Goal: Task Accomplishment & Management: Complete application form

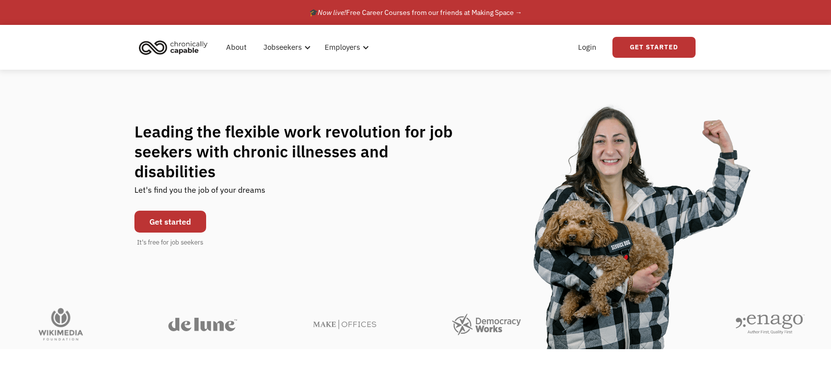
click at [165, 211] on link "Get started" at bounding box center [170, 222] width 72 height 22
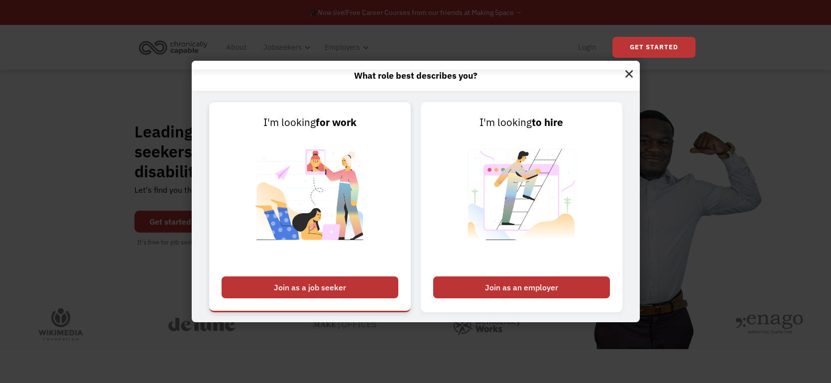
click at [267, 283] on div "Join as a job seeker" at bounding box center [310, 287] width 177 height 22
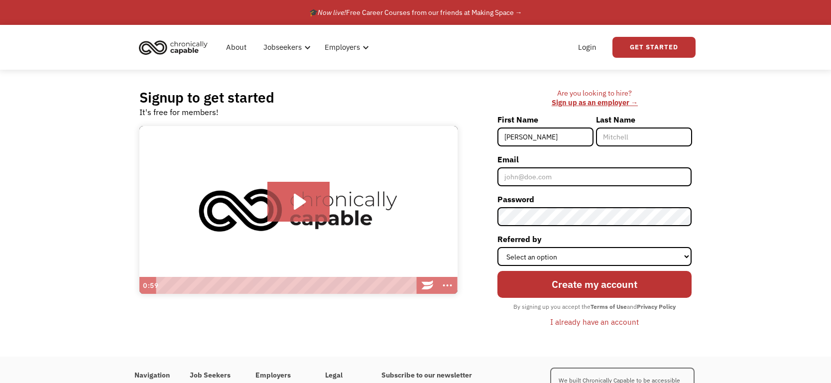
type input "Alandra"
type input "McAuley"
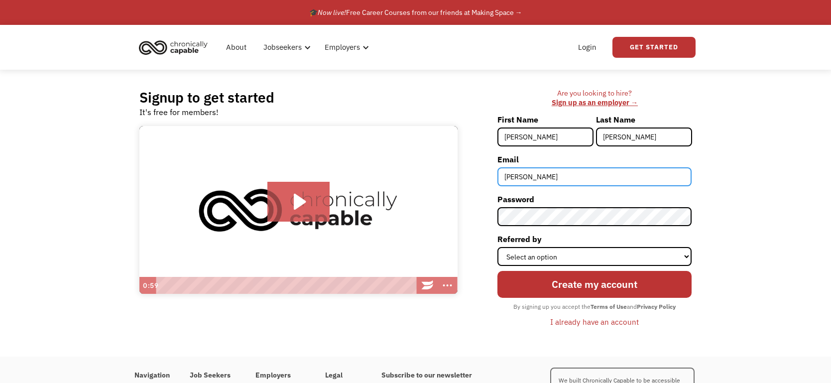
type input "alandramcauley@gmail.com"
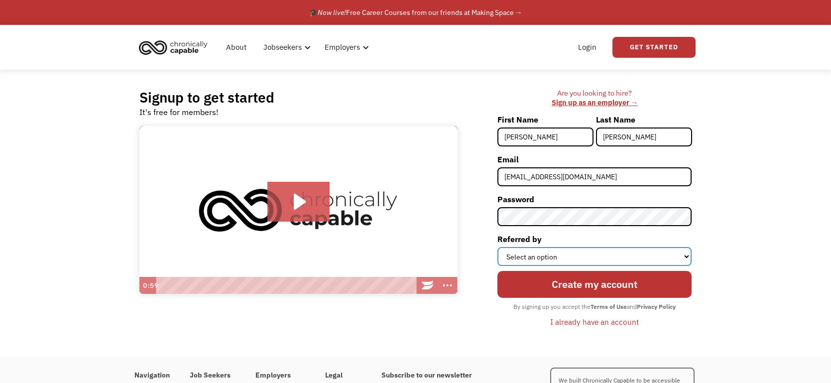
click at [576, 256] on select "Select an option Instagram Facebook Twitter Search Engine News Article Word of …" at bounding box center [594, 256] width 194 height 19
select select "Search Engine"
click at [497, 247] on select "Select an option Instagram Facebook Twitter Search Engine News Article Word of …" at bounding box center [594, 256] width 194 height 19
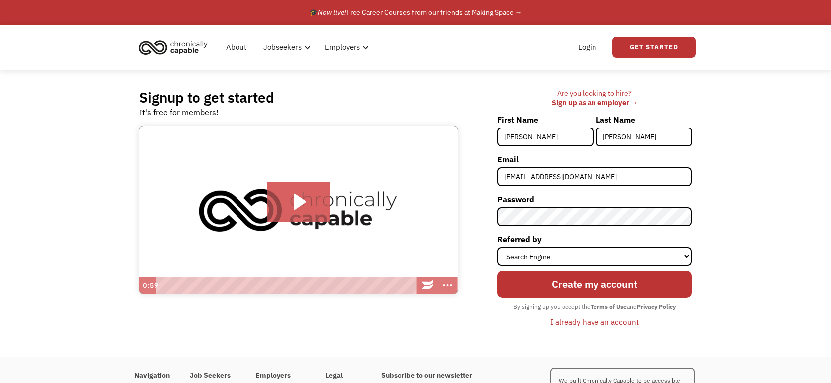
click at [723, 210] on div "Signup to get started It's free for members! Click for sound @keyframes VOLUME_…" at bounding box center [415, 213] width 831 height 287
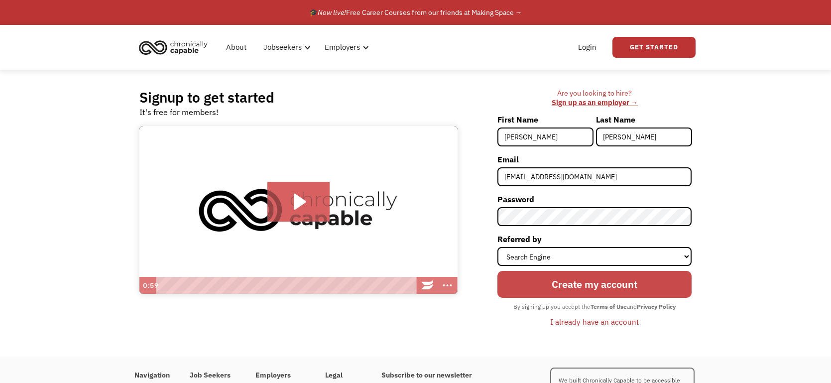
click at [616, 285] on input "Create my account" at bounding box center [594, 284] width 194 height 27
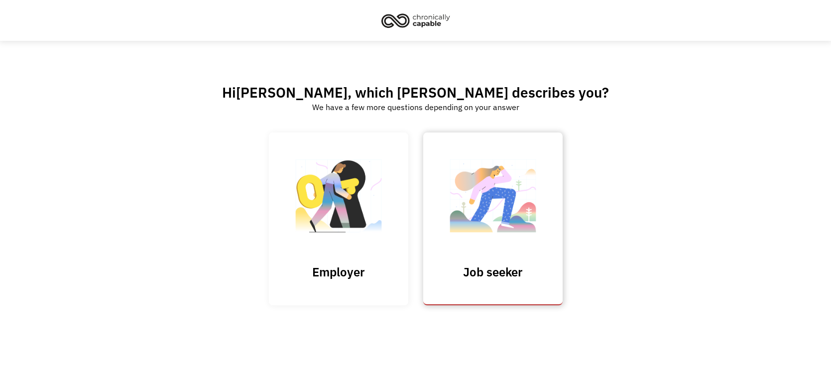
click at [511, 215] on img at bounding box center [493, 200] width 100 height 97
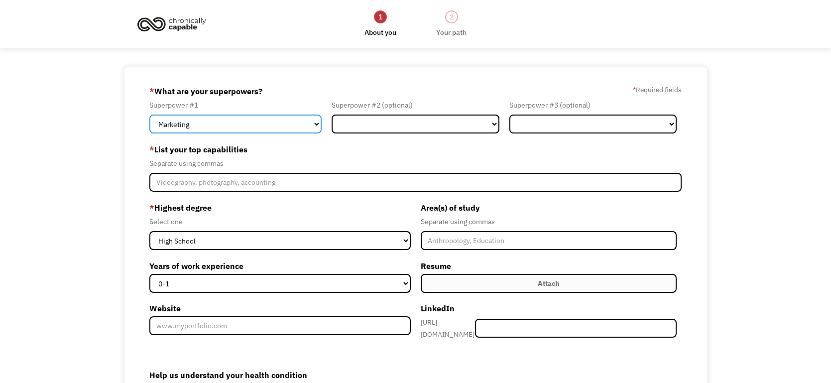
click at [275, 121] on select "Marketing Human Resources Finance Technology Operations Sales Industrial & Manu…" at bounding box center [235, 124] width 173 height 19
select select "Customer Service"
click at [149, 115] on select "Marketing Human Resources Finance Technology Operations Sales Industrial & Manu…" at bounding box center [235, 124] width 173 height 19
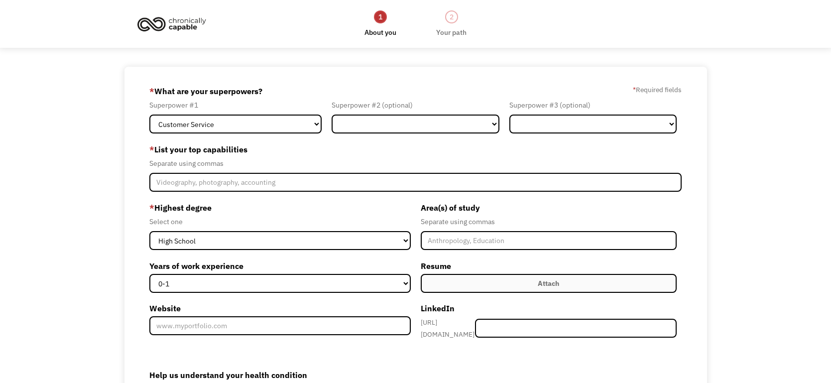
click at [261, 158] on div "Separate using commas" at bounding box center [415, 163] width 533 height 12
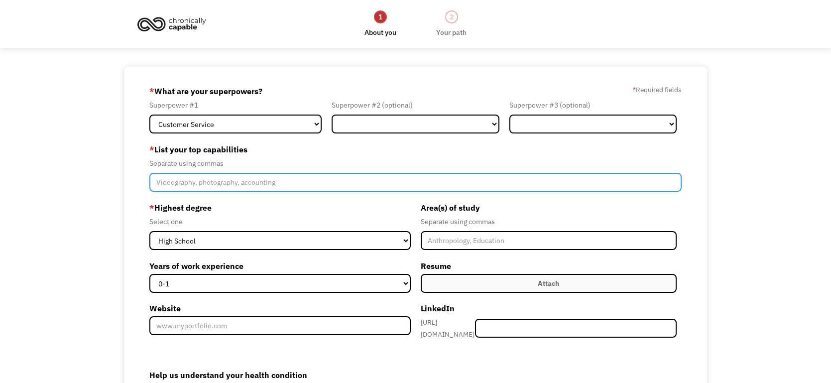
click at [293, 182] on input "Member-Create-Step1" at bounding box center [415, 182] width 533 height 19
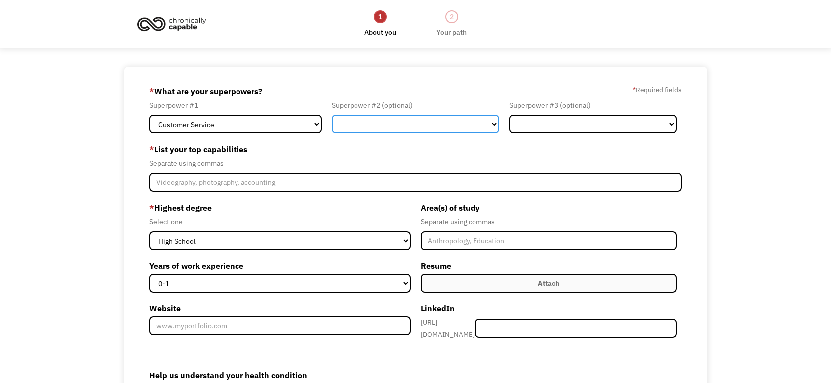
click at [378, 132] on select "Marketing Human Resources Finance Technology Operations Sales Industrial & Manu…" at bounding box center [416, 124] width 168 height 19
click at [376, 128] on select "Marketing Human Resources Finance Technology Operations Sales Industrial & Manu…" at bounding box center [416, 124] width 168 height 19
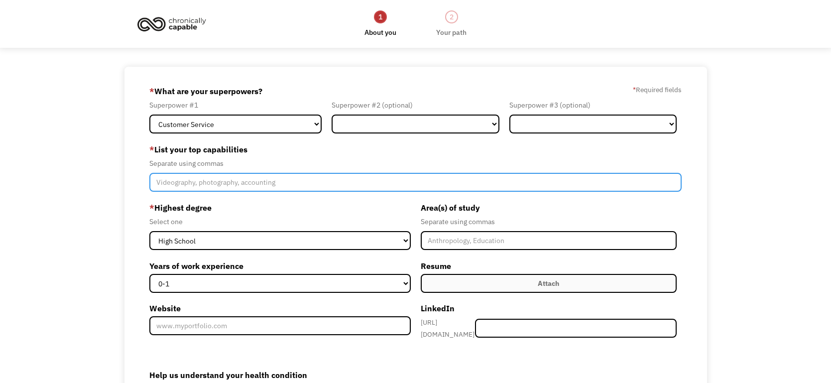
click at [324, 182] on input "Member-Create-Step1" at bounding box center [415, 182] width 533 height 19
type input "People skills, typing"
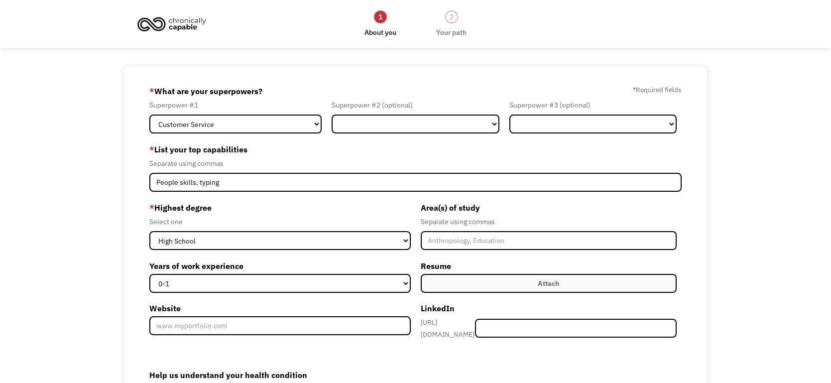
click at [55, 185] on div "68a7e065599af733c7eb1ff7 alandramcauley@gmail.com Alandra McAuley Search Engine…" at bounding box center [415, 285] width 831 height 436
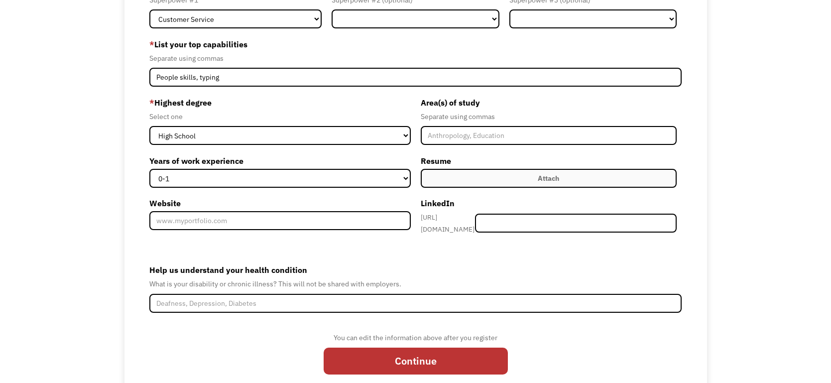
scroll to position [116, 0]
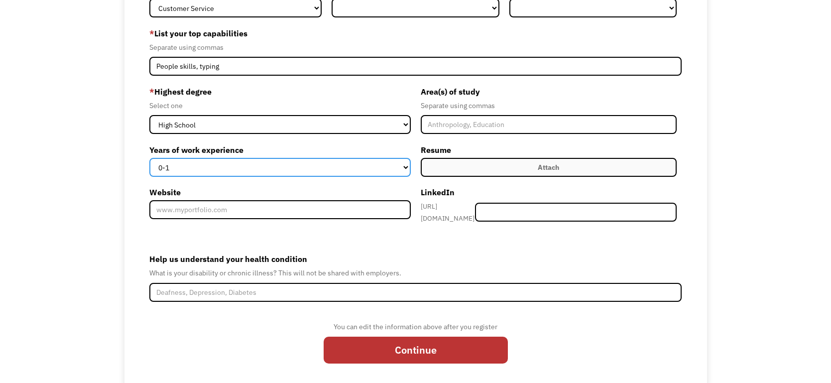
click at [252, 165] on select "0-1 2-4 5-10 11-15 15+" at bounding box center [279, 167] width 261 height 19
select select "2-4"
click at [149, 158] on select "0-1 2-4 5-10 11-15 15+" at bounding box center [279, 167] width 261 height 19
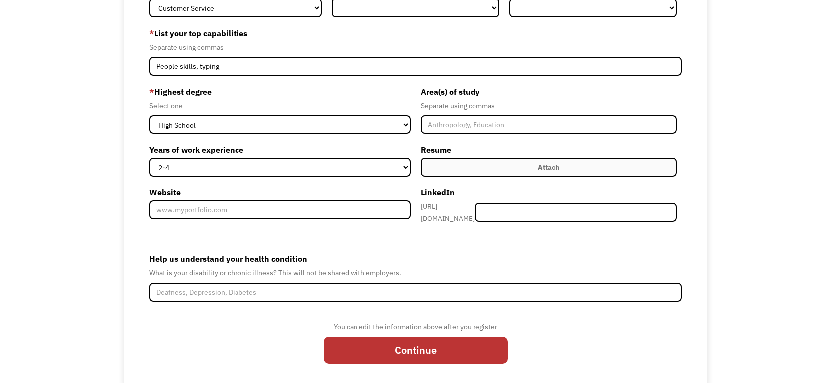
click at [493, 162] on label "Attach" at bounding box center [549, 167] width 256 height 19
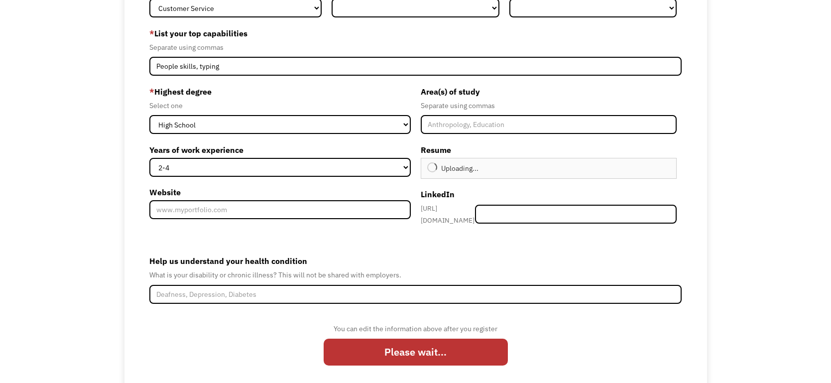
type input "Continue"
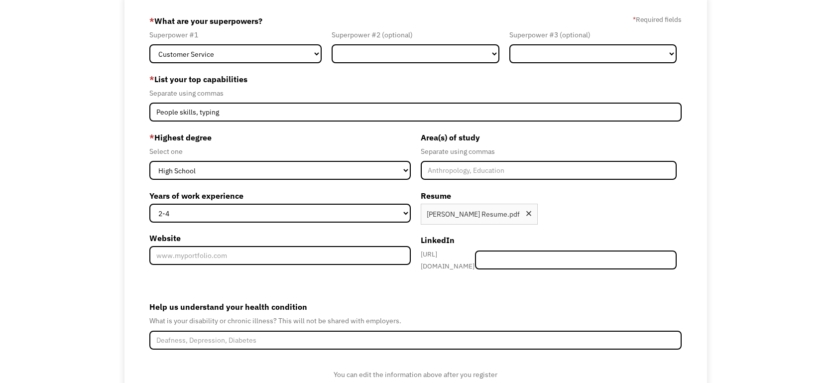
scroll to position [136, 0]
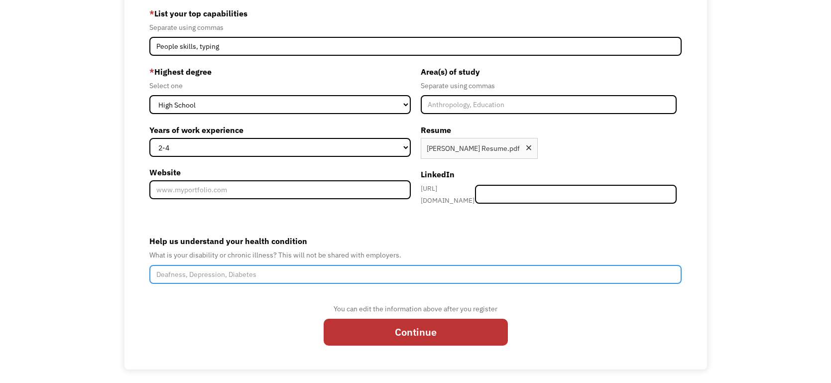
click at [364, 271] on input "Help us understand your health condition" at bounding box center [415, 274] width 533 height 19
type input "Fibromya"
click at [169, 268] on input "Fibromya" at bounding box center [415, 274] width 533 height 19
paste input "Fibromya"
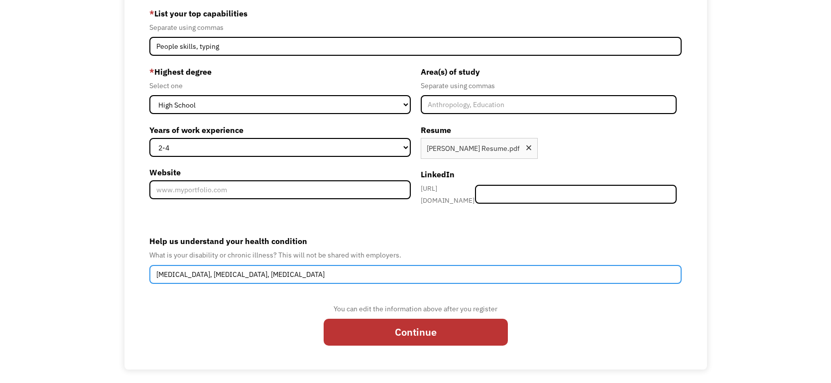
click at [203, 268] on input "Fibromyalgia, autism, ADHD" at bounding box center [415, 274] width 533 height 19
click at [297, 272] on input "Fibromyalgia, Autism, ADHD" at bounding box center [415, 274] width 533 height 19
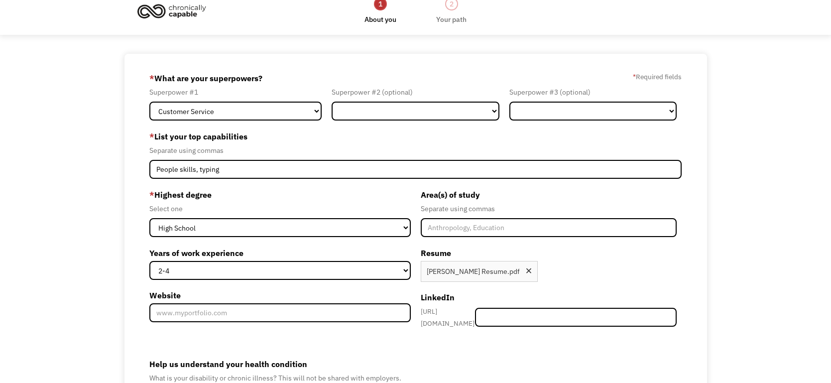
scroll to position [19, 0]
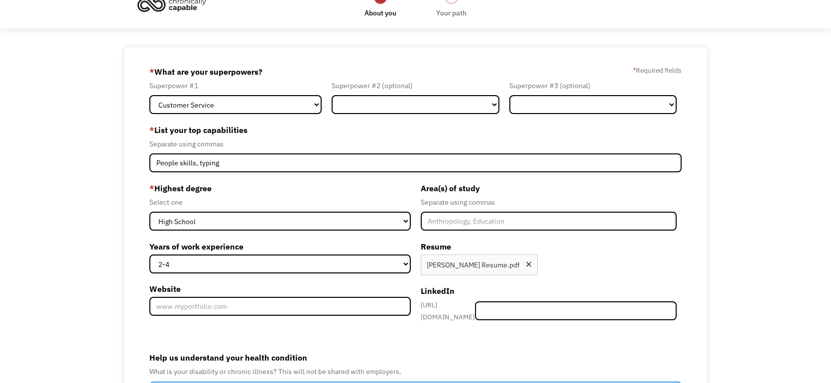
type input "Fibromyalgia, Autism, ADHD, Depression, Anxiety, Insomnia"
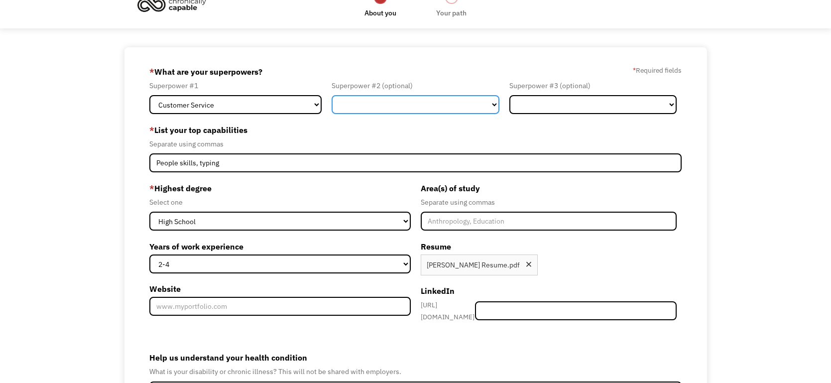
click at [388, 105] on select "Marketing Human Resources Finance Technology Operations Sales Industrial & Manu…" at bounding box center [416, 104] width 168 height 19
click at [386, 104] on select "Marketing Human Resources Finance Technology Operations Sales Industrial & Manu…" at bounding box center [416, 104] width 168 height 19
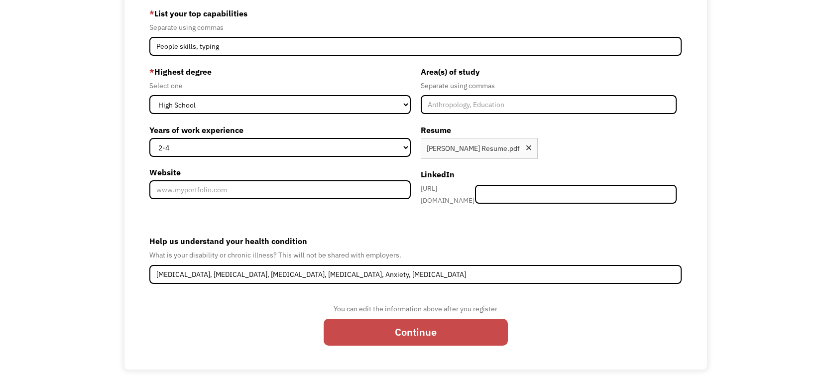
scroll to position [0, 0]
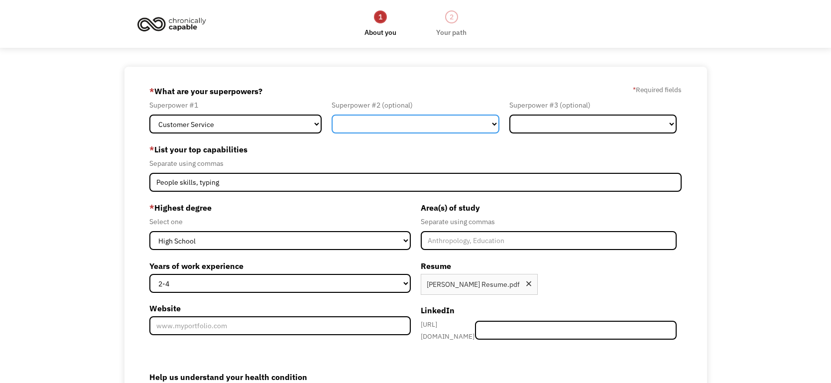
click at [405, 119] on select "Marketing Human Resources Finance Technology Operations Sales Industrial & Manu…" at bounding box center [416, 124] width 168 height 19
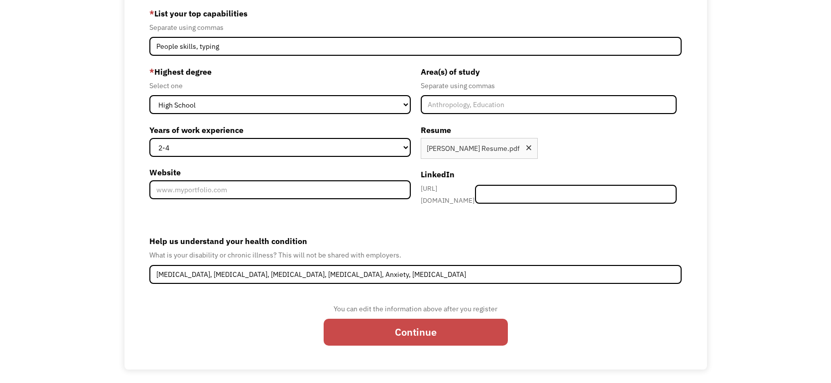
click at [407, 323] on input "Continue" at bounding box center [416, 332] width 184 height 27
type input "Please wait..."
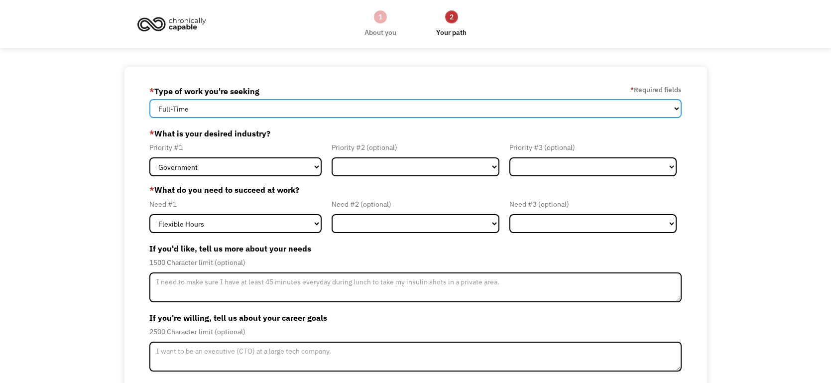
click at [272, 110] on select "Full-Time Part-Time Both Full-Time and Part-Time" at bounding box center [415, 108] width 533 height 19
select select "Both Full-Time and Part-Time"
click at [149, 99] on select "Full-Time Part-Time Both Full-Time and Part-Time" at bounding box center [415, 108] width 533 height 19
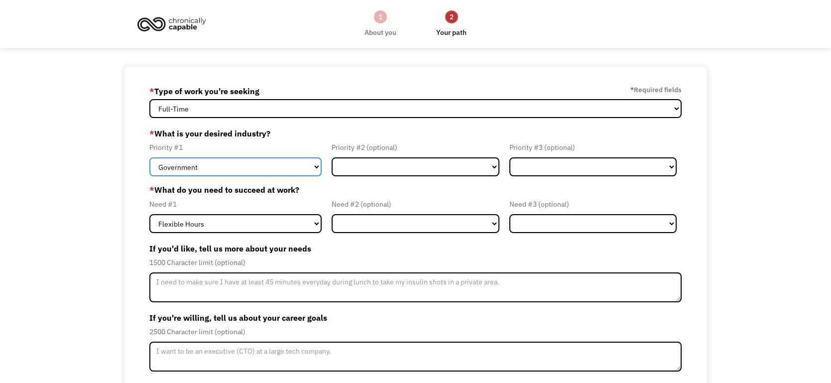
click at [260, 169] on select "Government Finance & Insurance Health & Social Care Tech & Engineering Creative…" at bounding box center [235, 166] width 173 height 19
select select "Health & Social Care"
click at [149, 157] on select "Government Finance & Insurance Health & Social Care Tech & Engineering Creative…" at bounding box center [235, 166] width 173 height 19
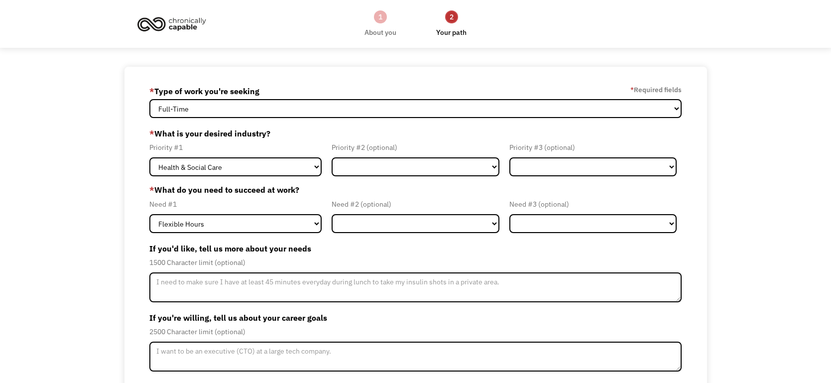
click at [256, 206] on div "Need #1" at bounding box center [235, 204] width 173 height 12
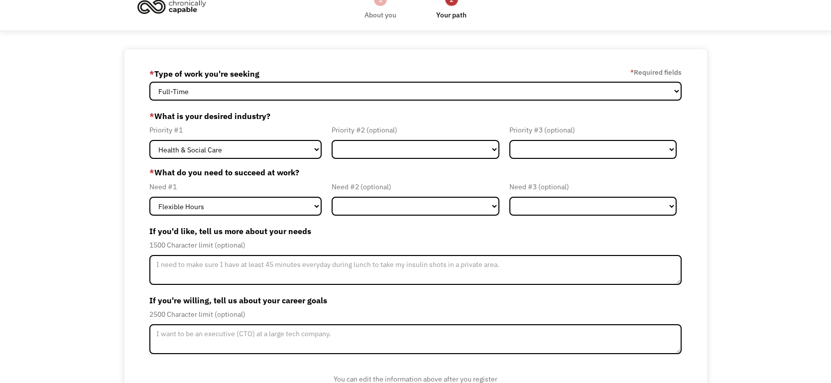
scroll to position [19, 0]
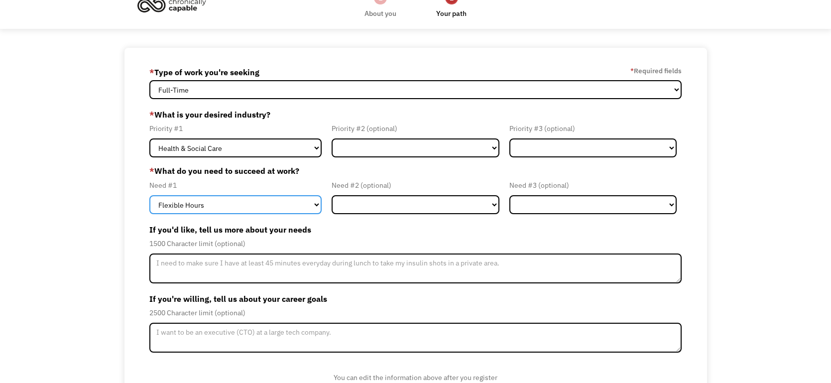
click at [245, 206] on select "Flexible Hours Remote Work Service Animal On-site Accommodations Visual Support…" at bounding box center [235, 204] width 173 height 19
select select "Remote Work"
click at [149, 195] on select "Flexible Hours Remote Work Service Animal On-site Accommodations Visual Support…" at bounding box center [235, 204] width 173 height 19
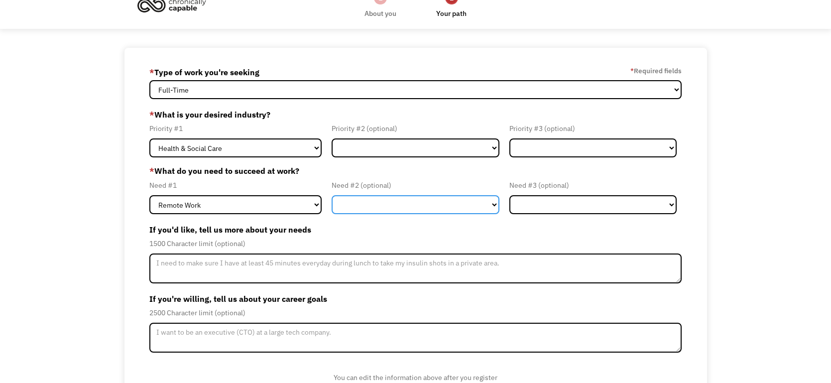
click at [387, 206] on select "Flexible Hours Remote Work Service Animal On-site Accommodations Visual Support…" at bounding box center [416, 204] width 168 height 19
select select "On-site Accommodations"
click at [332, 195] on select "Flexible Hours Remote Work Service Animal On-site Accommodations Visual Support…" at bounding box center [416, 204] width 168 height 19
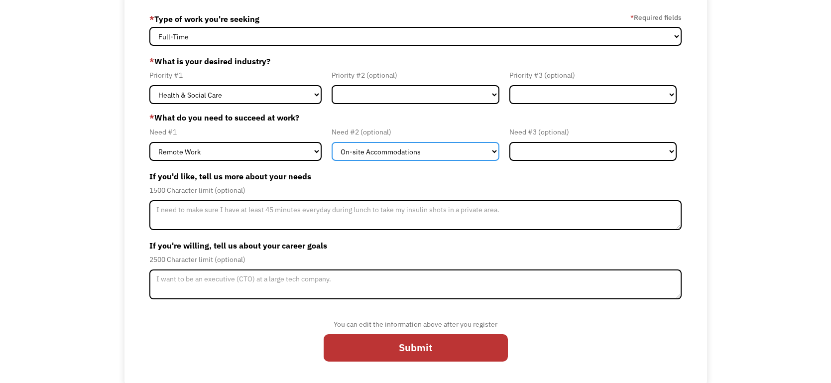
scroll to position [73, 0]
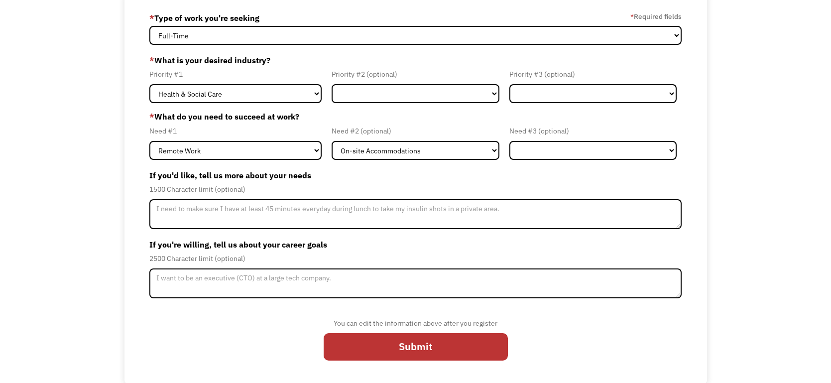
click at [414, 183] on div "1500 Character limit (optional)" at bounding box center [415, 189] width 533 height 12
click at [414, 156] on select "Flexible Hours Remote Work Service Animal On-site Accommodations Visual Support…" at bounding box center [416, 150] width 168 height 19
select select "Member-Update-Form-Step2"
click at [332, 141] on select "Flexible Hours Remote Work Service Animal On-site Accommodations Visual Support…" at bounding box center [416, 150] width 168 height 19
click at [432, 175] on label "If you'd like, tell us more about your needs" at bounding box center [415, 175] width 533 height 16
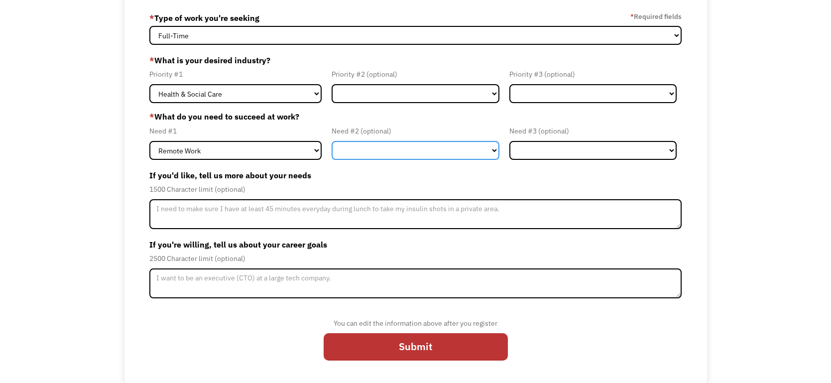
click at [415, 147] on select "Flexible Hours Remote Work Service Animal On-site Accommodations Visual Support…" at bounding box center [416, 150] width 168 height 19
click at [418, 176] on label "If you'd like, tell us more about your needs" at bounding box center [415, 175] width 533 height 16
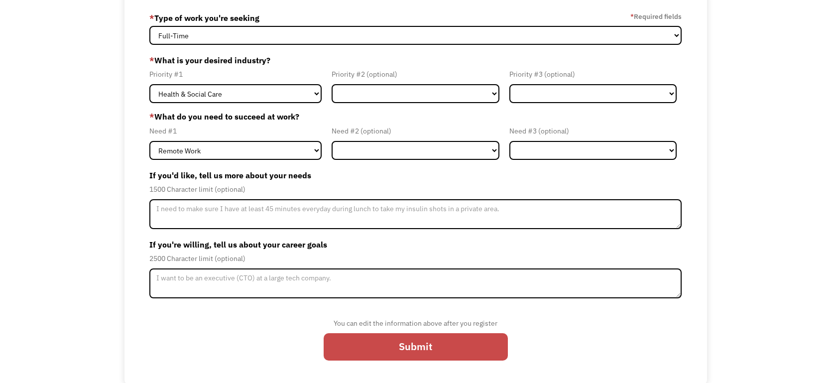
click at [411, 347] on input "Submit" at bounding box center [416, 346] width 184 height 27
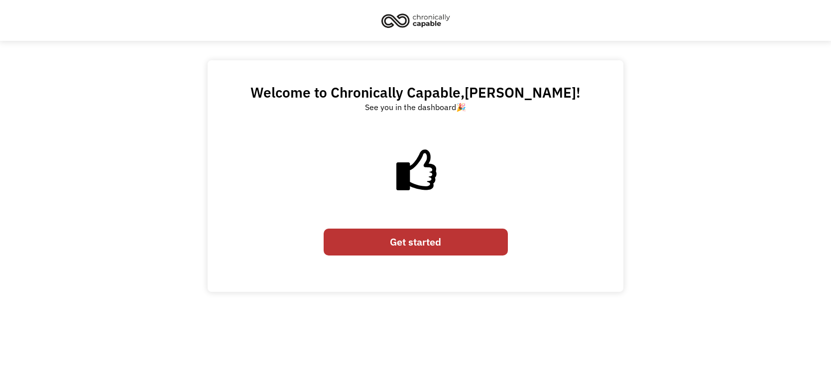
click at [447, 241] on link "Get started" at bounding box center [416, 242] width 184 height 27
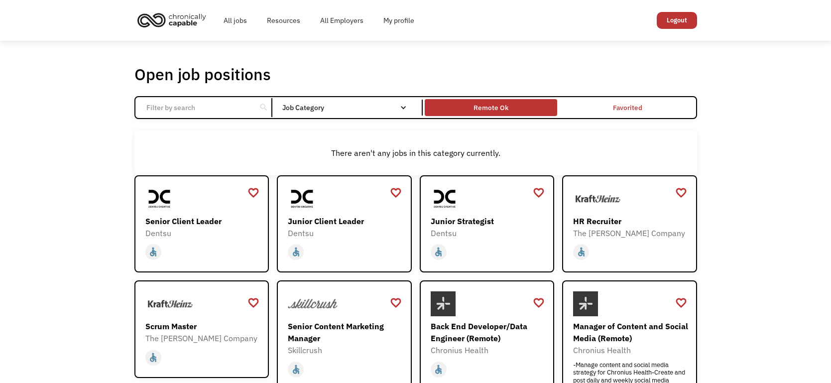
click at [474, 107] on div "Remote Ok" at bounding box center [491, 108] width 35 height 12
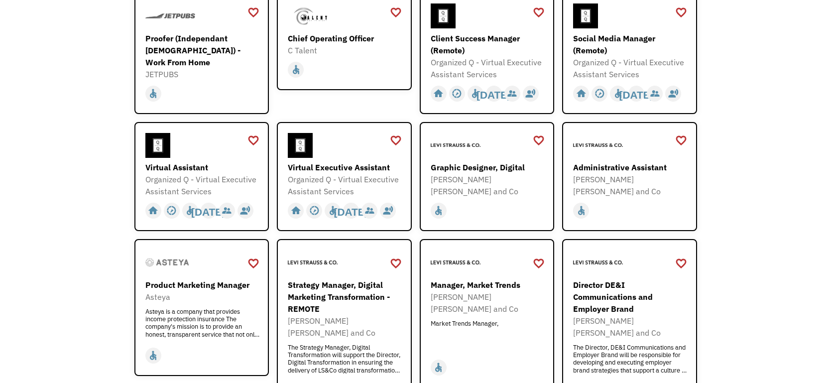
scroll to position [340, 0]
click at [216, 165] on div "Virtual Assistant" at bounding box center [203, 167] width 116 height 12
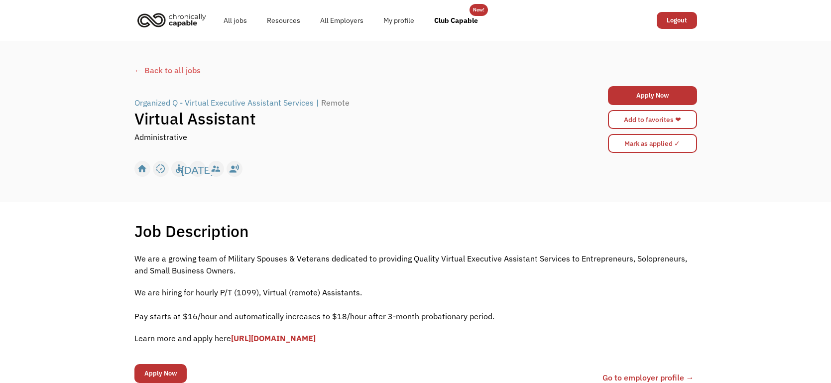
click at [275, 338] on link "[URL][DOMAIN_NAME]" at bounding box center [273, 338] width 85 height 10
click at [682, 96] on link "Apply Now" at bounding box center [652, 95] width 89 height 19
click at [169, 76] on div "← Back to all jobs" at bounding box center [415, 70] width 563 height 12
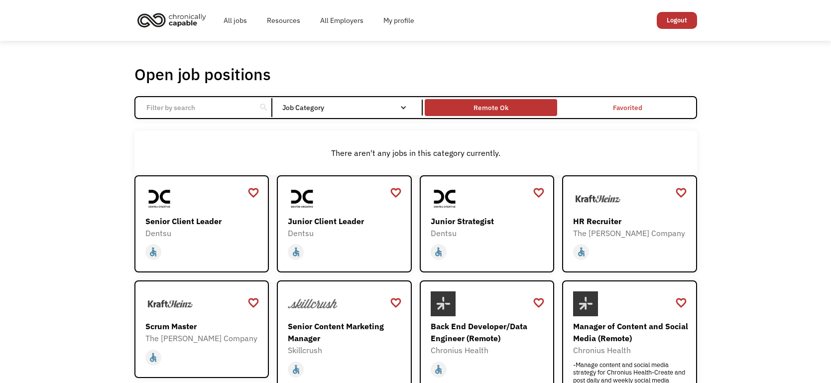
click at [499, 107] on div "Remote Ok" at bounding box center [491, 108] width 35 height 12
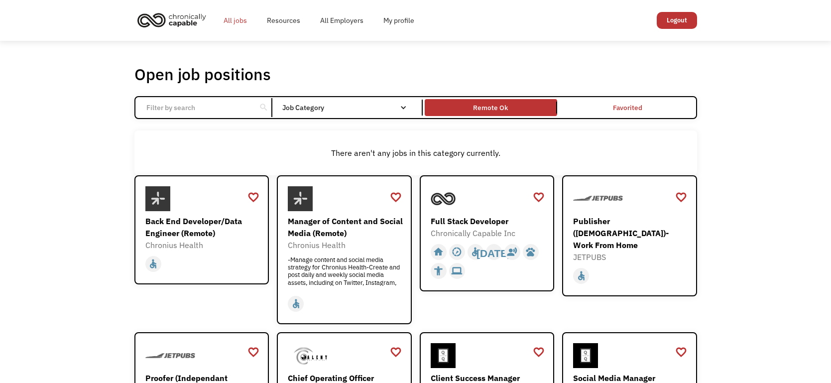
click at [229, 19] on link "All jobs" at bounding box center [235, 20] width 43 height 32
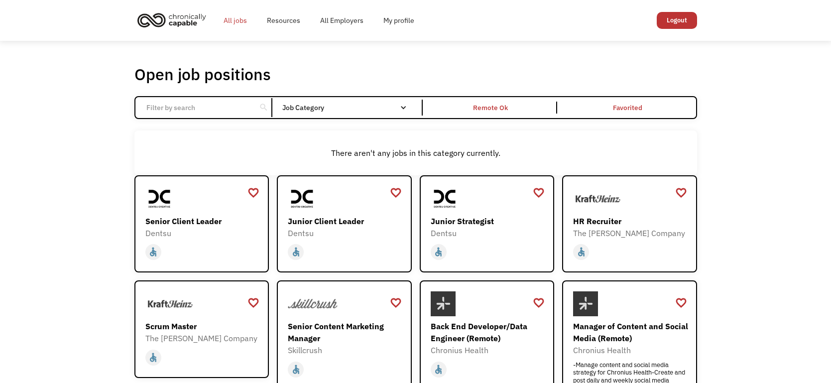
click at [236, 21] on link "All jobs" at bounding box center [235, 20] width 43 height 32
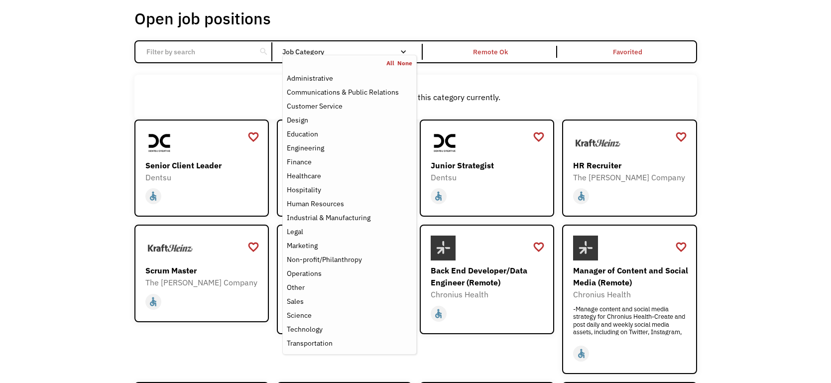
scroll to position [54, 0]
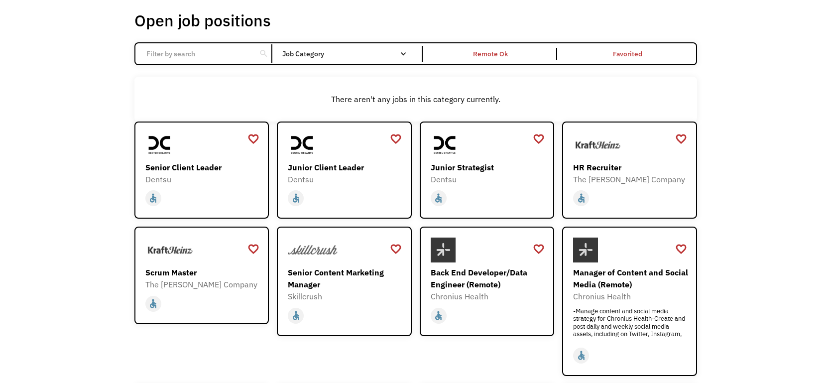
click at [214, 52] on input "Email Form" at bounding box center [195, 53] width 111 height 19
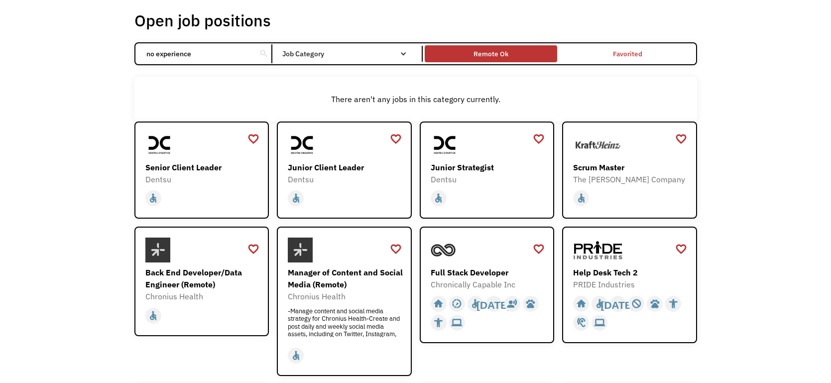
type input "no experience"
click at [492, 48] on div "Remote Ok" at bounding box center [491, 54] width 35 height 12
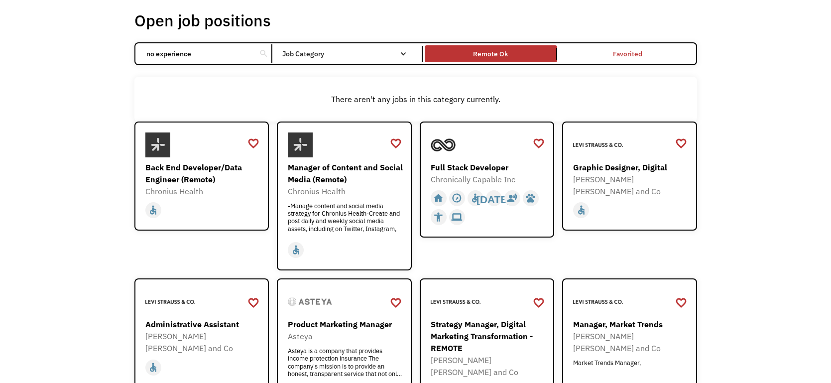
click at [220, 54] on input "no experience" at bounding box center [195, 53] width 111 height 19
click input "Email Form" at bounding box center [0, 0] width 0 height 0
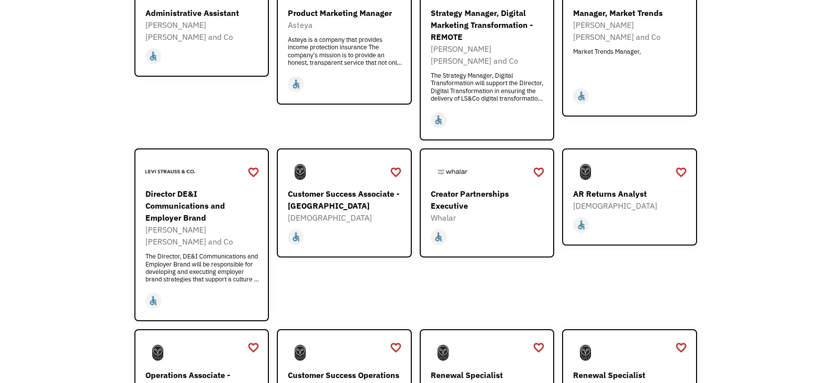
scroll to position [367, 0]
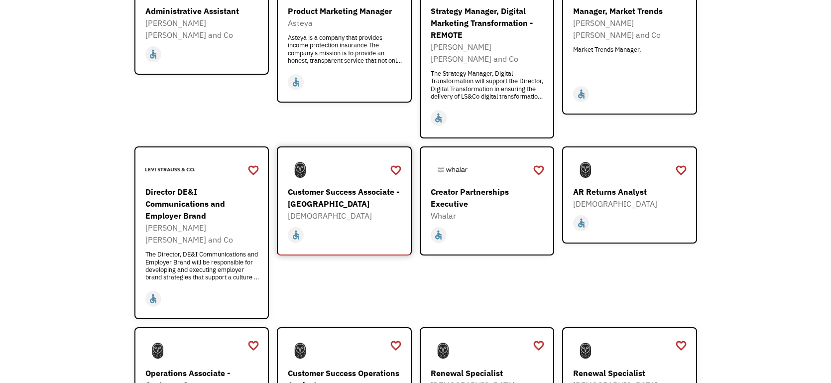
click at [342, 186] on div "Customer Success Associate - [GEOGRAPHIC_DATA]" at bounding box center [346, 198] width 116 height 24
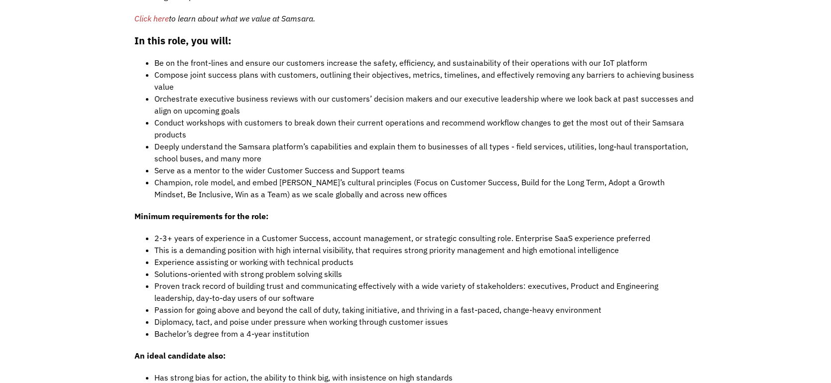
scroll to position [818, 0]
